Goal: Transaction & Acquisition: Purchase product/service

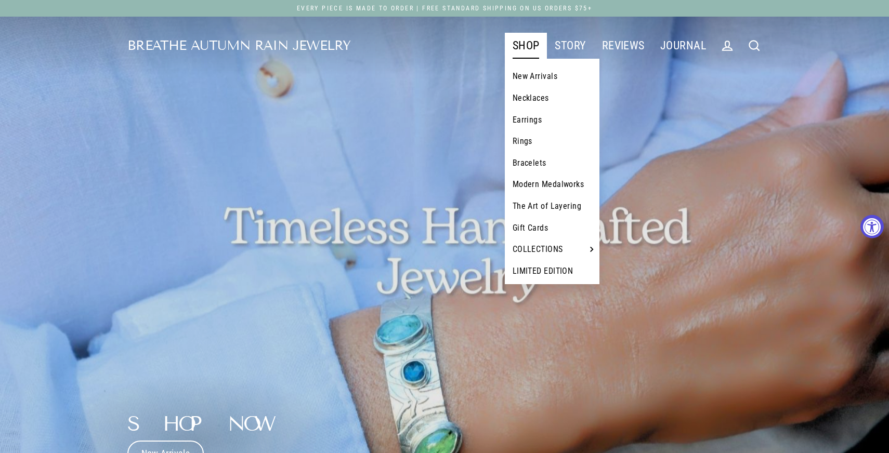
click at [529, 141] on link "Rings" at bounding box center [552, 142] width 95 height 22
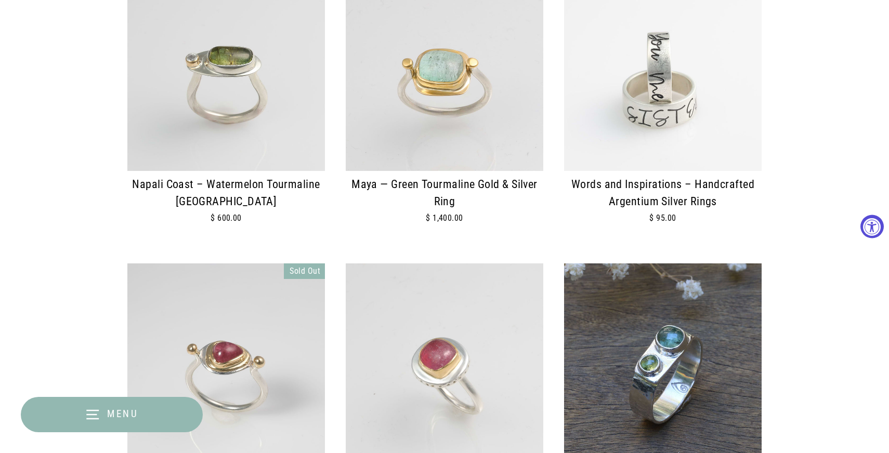
scroll to position [202, 0]
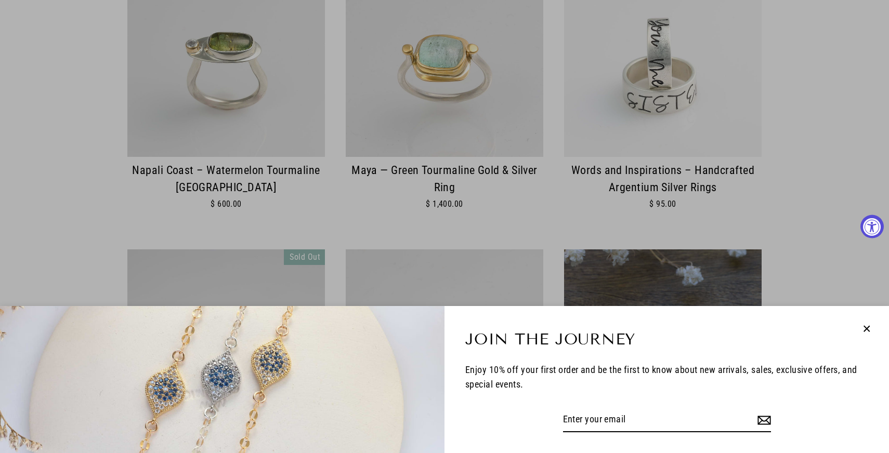
click at [552, 270] on div "Join the Journey Enjoy 10% off your first order and be the first to know about …" at bounding box center [444, 226] width 889 height 453
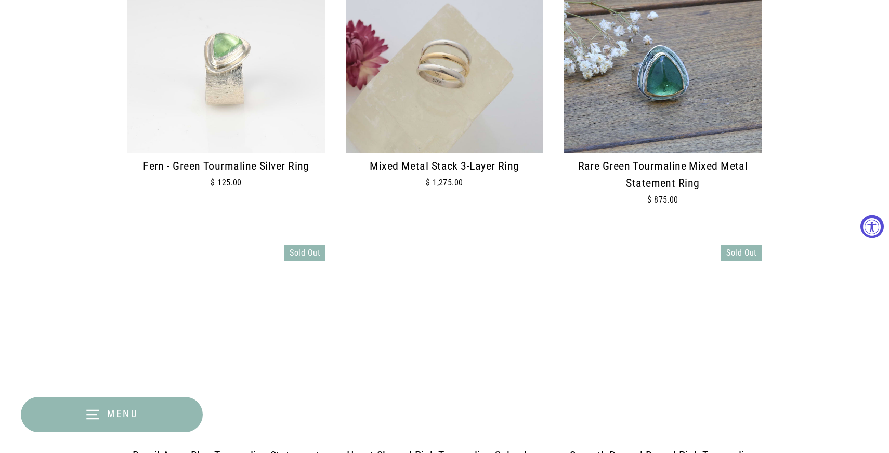
scroll to position [1084, 0]
